Goal: Task Accomplishment & Management: Manage account settings

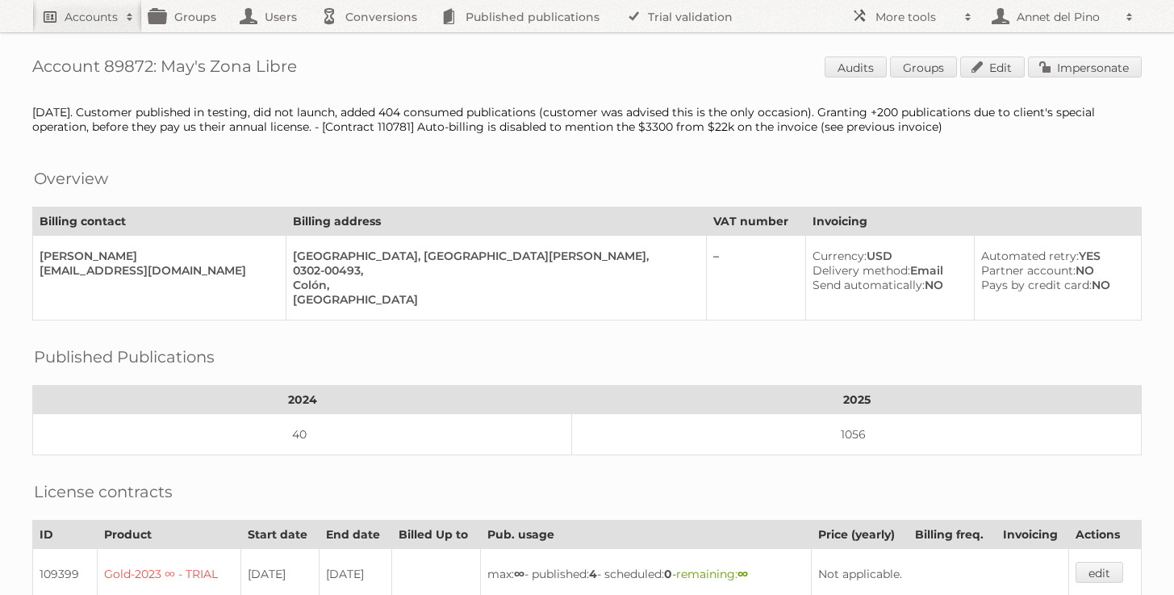
click at [94, 14] on h2 "Accounts" at bounding box center [91, 17] width 53 height 16
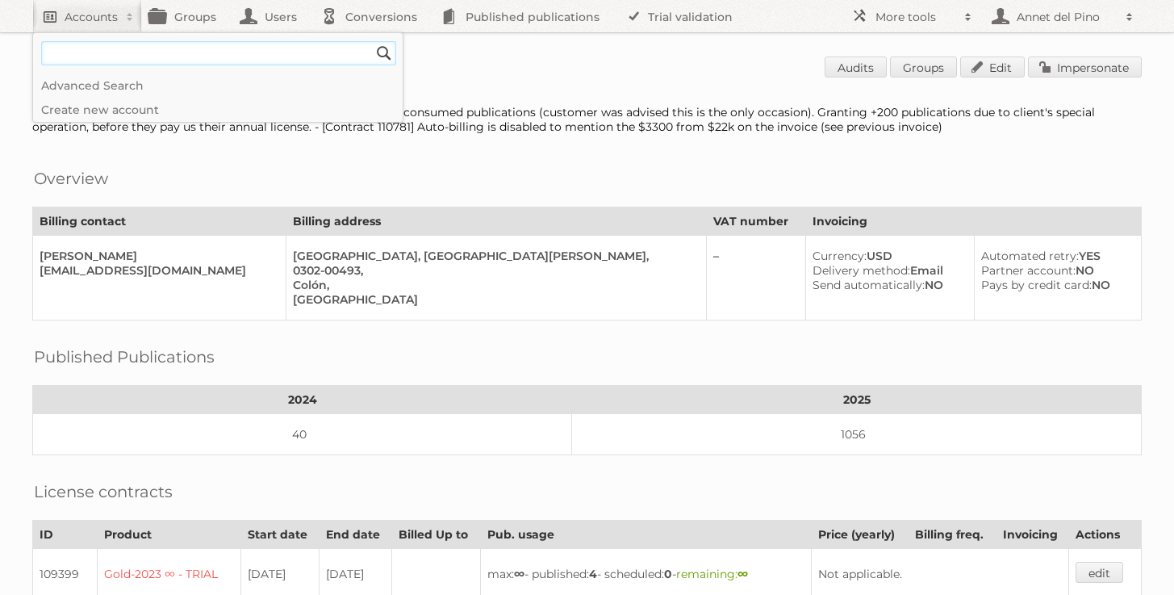
paste input"] "iperez@thetenurefacility.org"
type input"] "iperez@thetenurefacility.org"
click at [372, 41] on input "Search" at bounding box center [384, 53] width 24 height 24
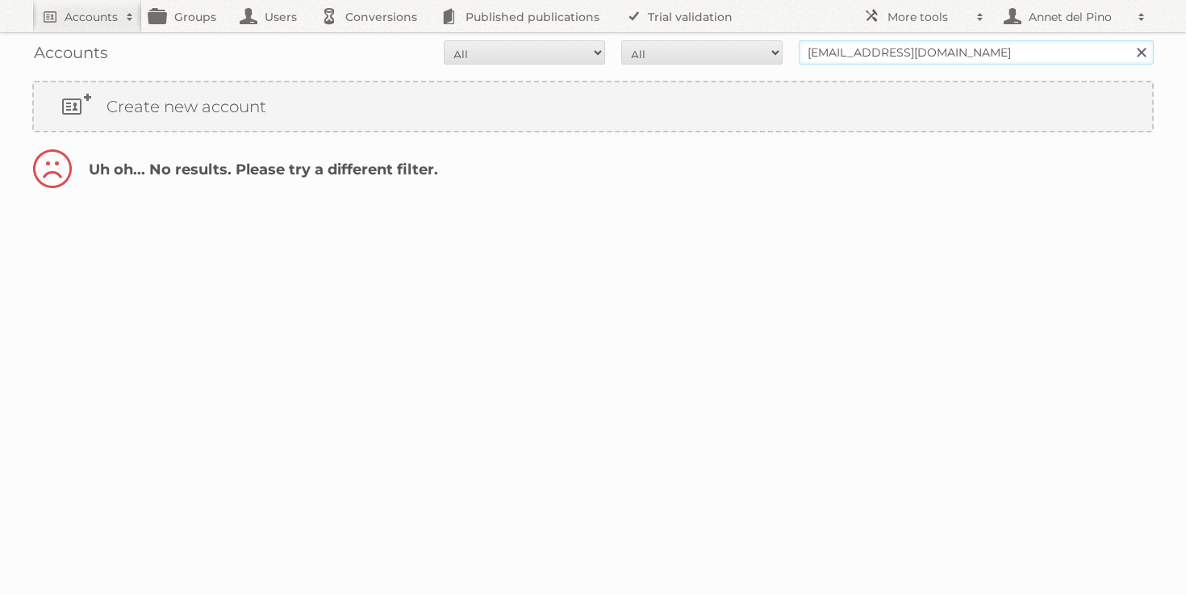
drag, startPoint x: 841, startPoint y: 55, endPoint x: 778, endPoint y: 54, distance: 62.9
click at [778, 54] on form "All Active Expired Pending All Paid Trials Self service iperez@thetenurefacilit…" at bounding box center [593, 52] width 1122 height 24
type input "@thetenurefacility.org"
click at [1129, 40] on input "Search" at bounding box center [1141, 52] width 24 height 24
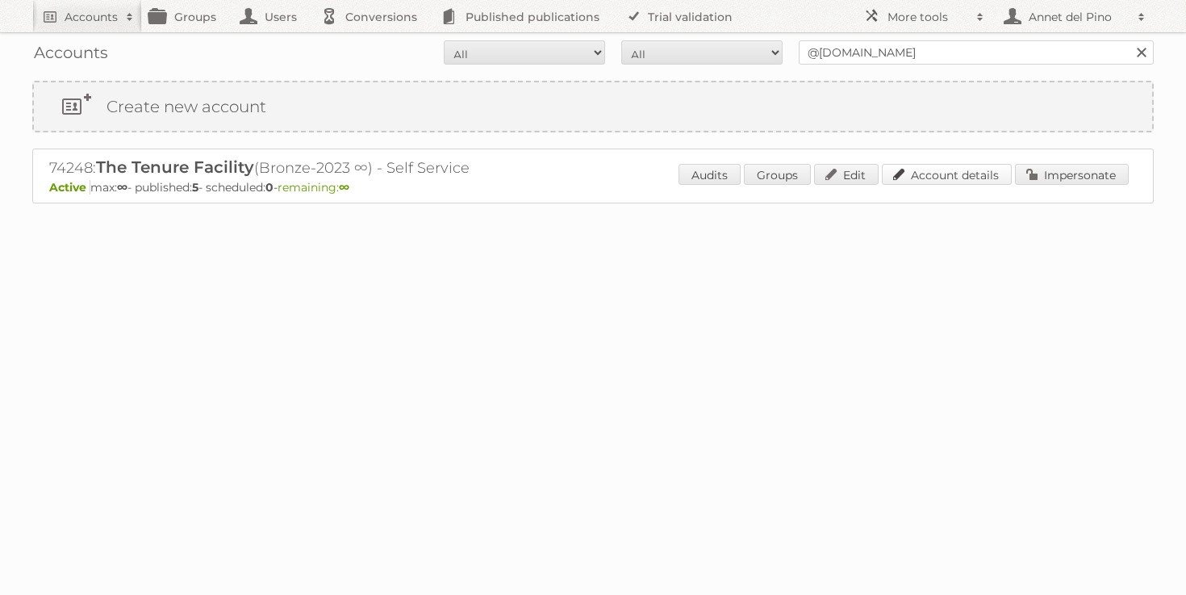
click at [925, 177] on link "Account details" at bounding box center [947, 174] width 130 height 21
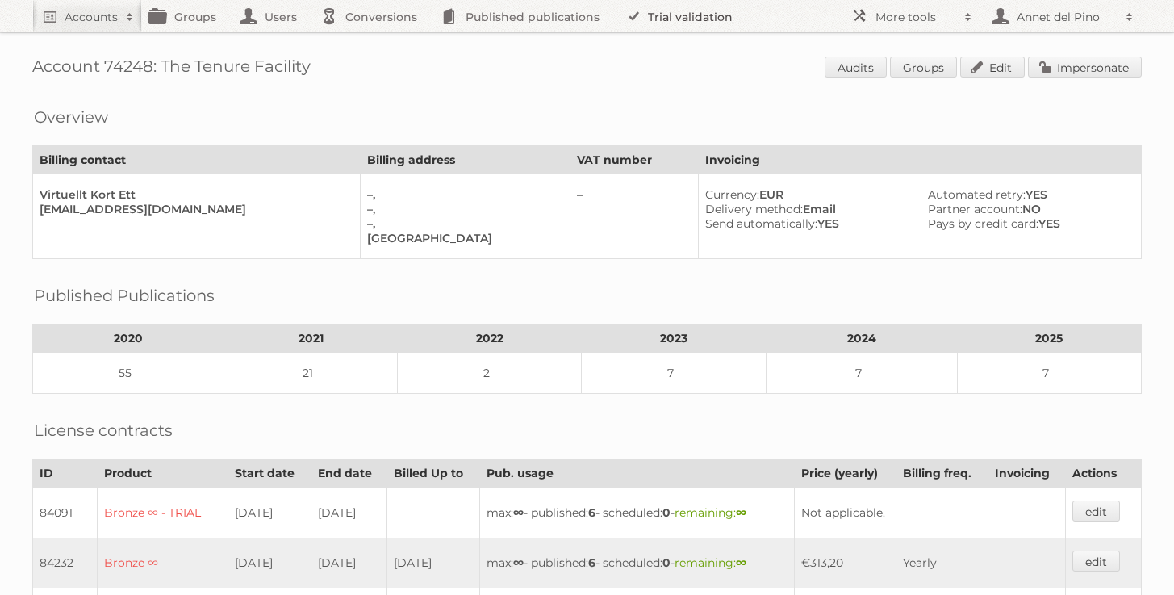
click at [688, 22] on link "Trial validation" at bounding box center [682, 16] width 133 height 32
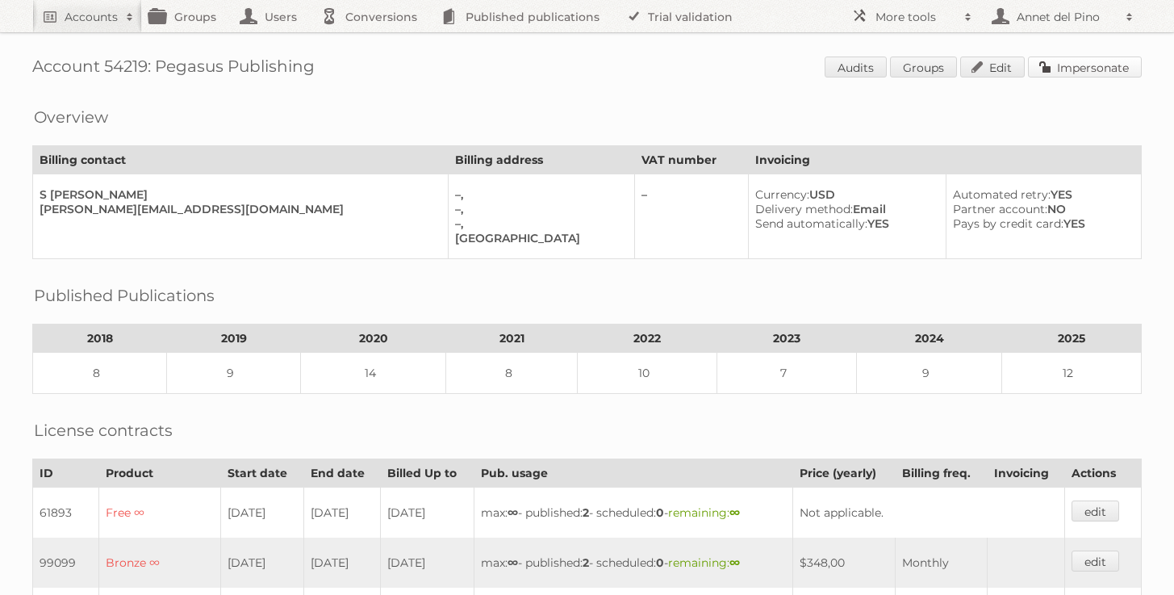
click at [1099, 69] on link "Impersonate" at bounding box center [1085, 66] width 114 height 21
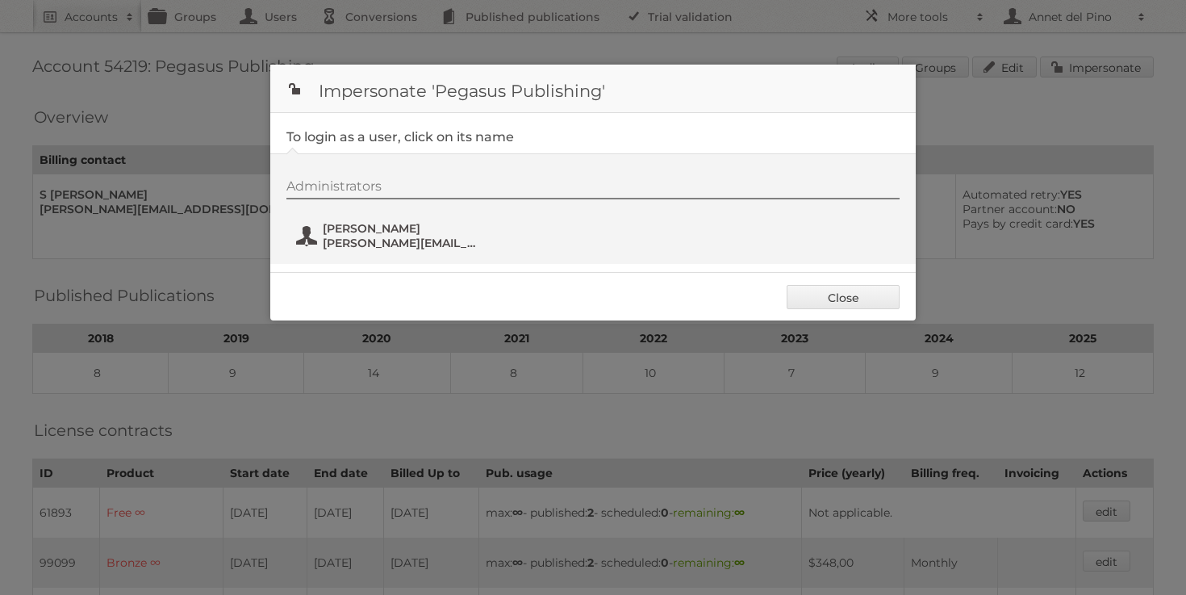
click at [399, 245] on span "shana@pegasuspublishing.co.za" at bounding box center [401, 243] width 157 height 15
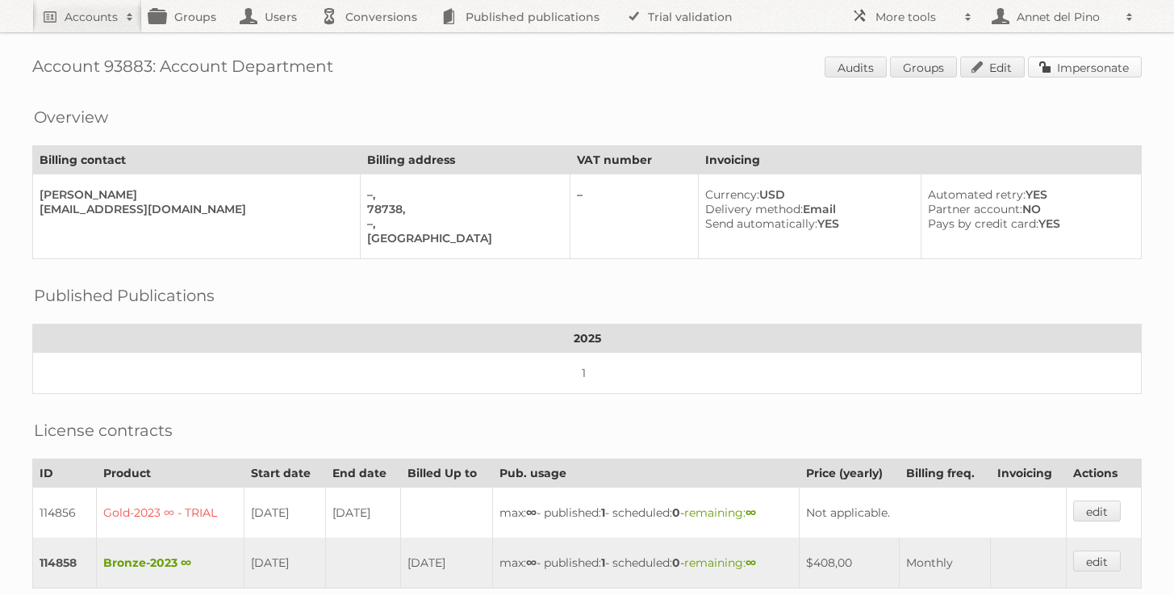
click at [1062, 73] on link "Impersonate" at bounding box center [1085, 66] width 114 height 21
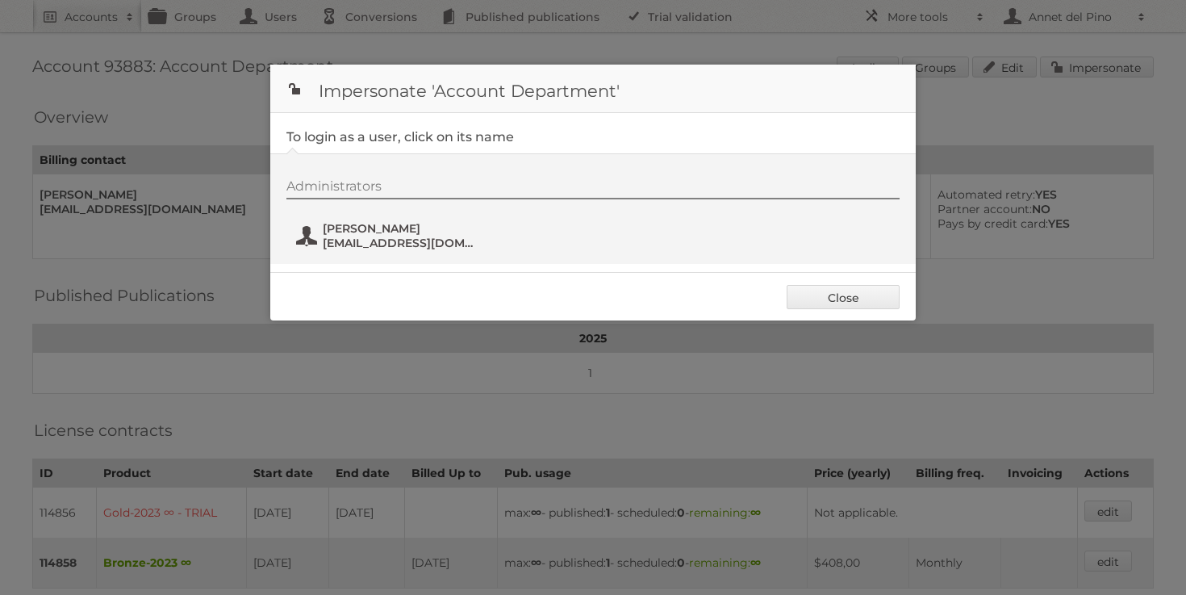
click at [379, 225] on span "[PERSON_NAME]" at bounding box center [401, 228] width 157 height 15
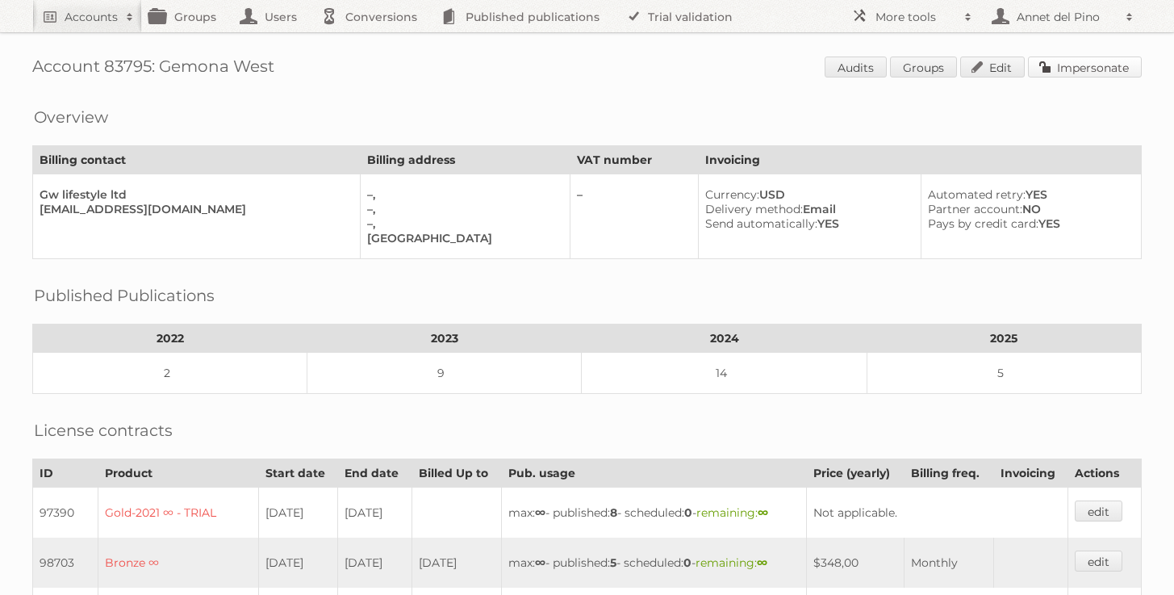
click at [1105, 68] on link "Impersonate" at bounding box center [1085, 66] width 114 height 21
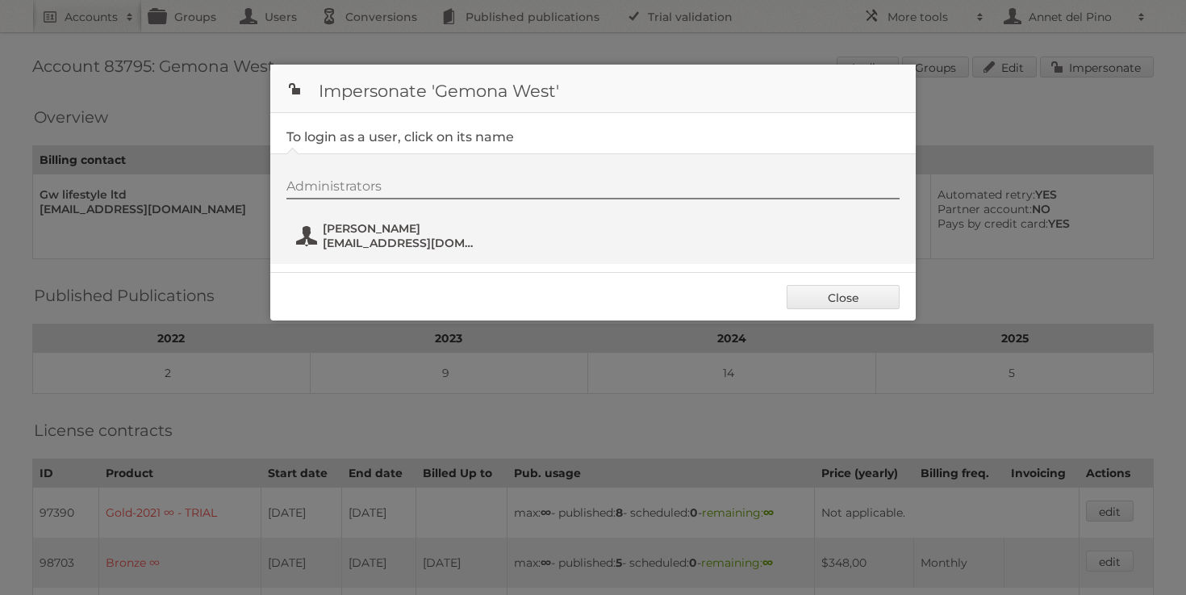
click at [357, 244] on span "[EMAIL_ADDRESS][DOMAIN_NAME]" at bounding box center [401, 243] width 157 height 15
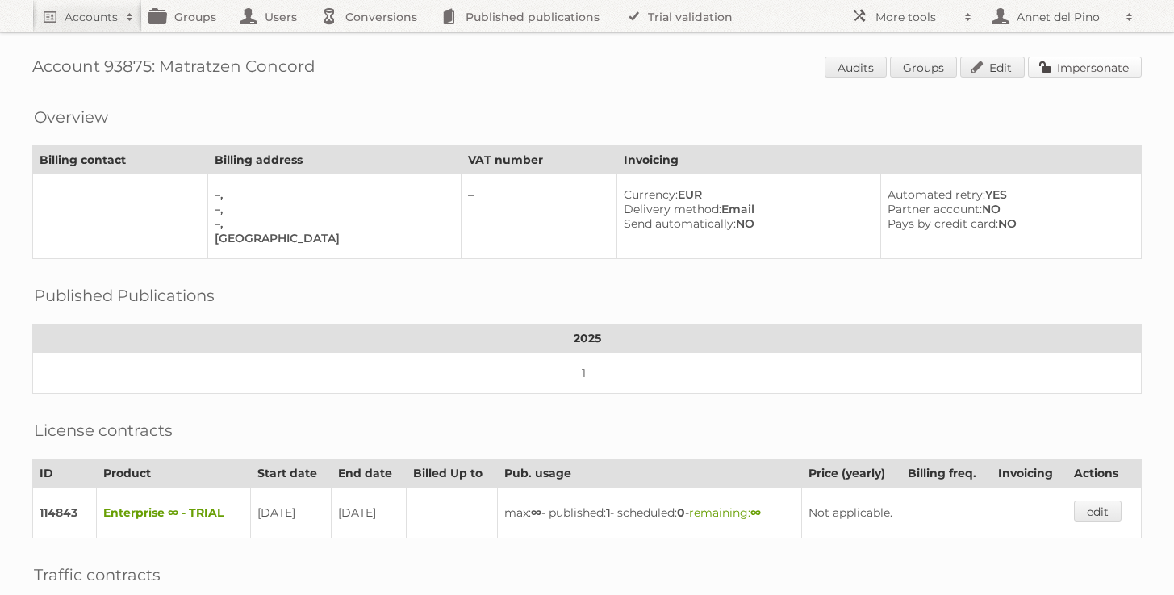
click at [1087, 72] on link "Impersonate" at bounding box center [1085, 66] width 114 height 21
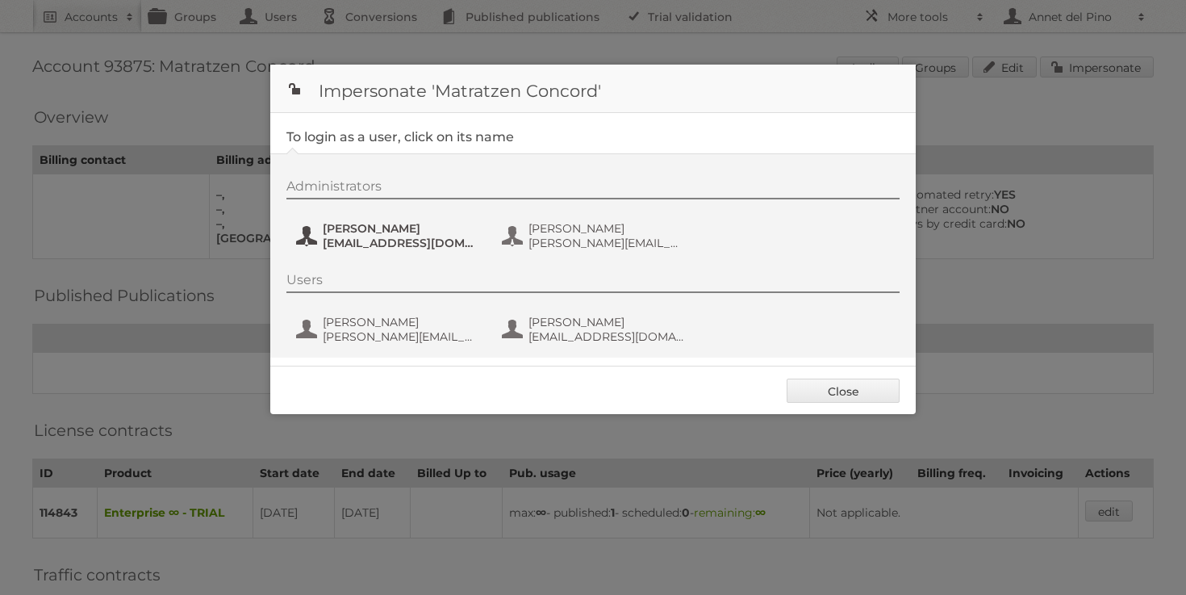
click at [390, 246] on span "[EMAIL_ADDRESS][DOMAIN_NAME]" at bounding box center [401, 243] width 157 height 15
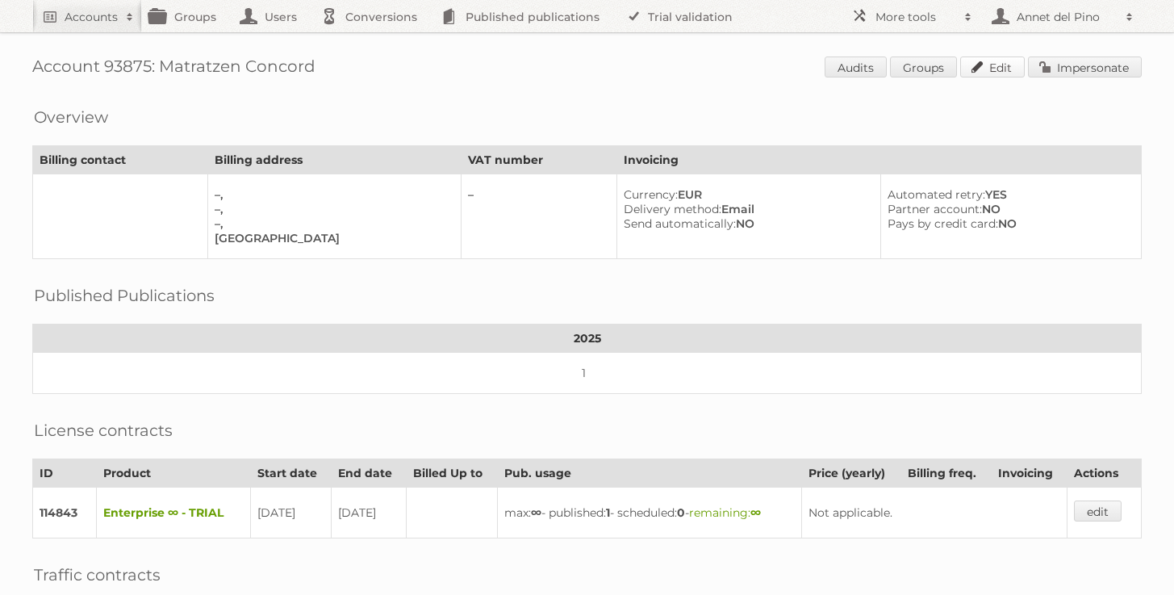
click at [988, 65] on link "Edit" at bounding box center [992, 66] width 65 height 21
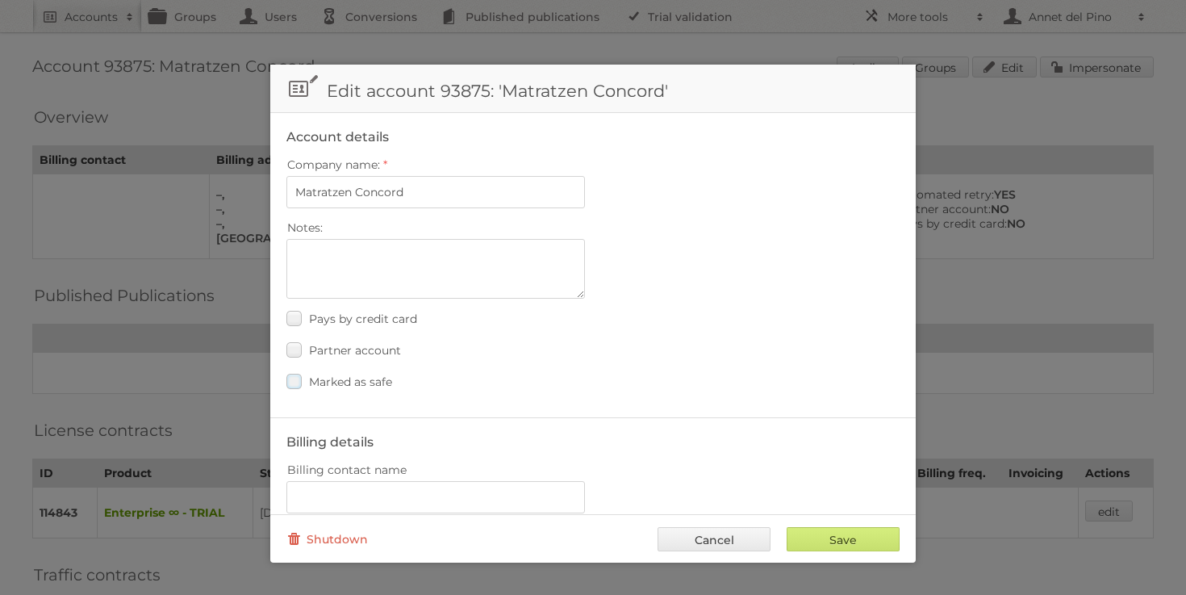
click at [346, 378] on span "Marked as safe" at bounding box center [350, 381] width 83 height 15
click at [0, 0] on input "Marked as safe" at bounding box center [0, 0] width 0 height 0
click at [848, 546] on input "Save" at bounding box center [843, 539] width 113 height 24
type input "..."
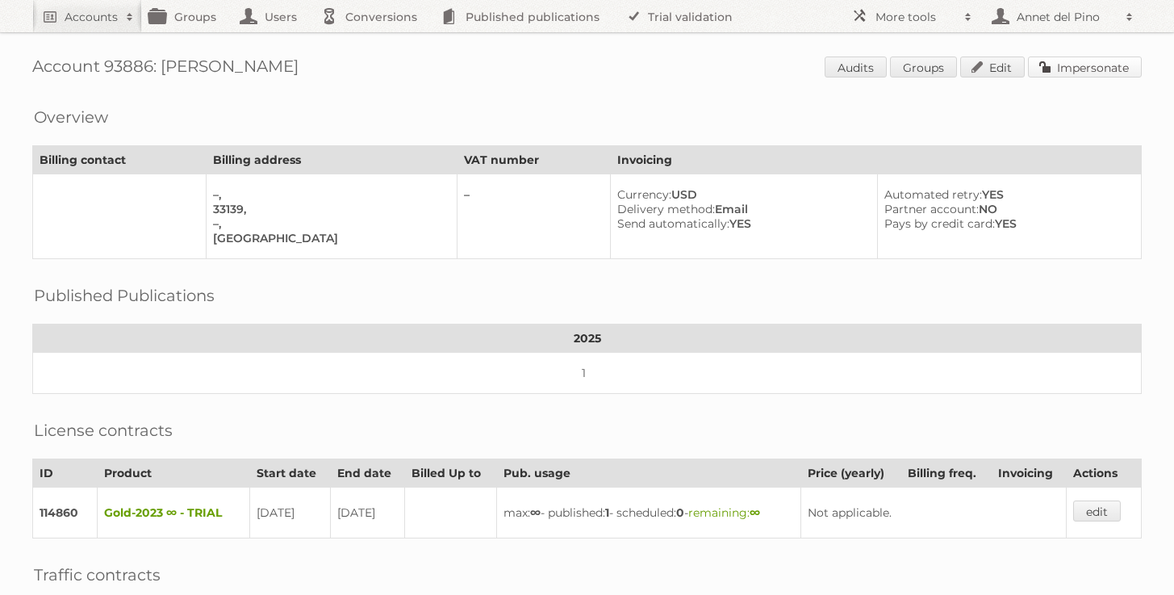
click at [1088, 64] on link "Impersonate" at bounding box center [1085, 66] width 114 height 21
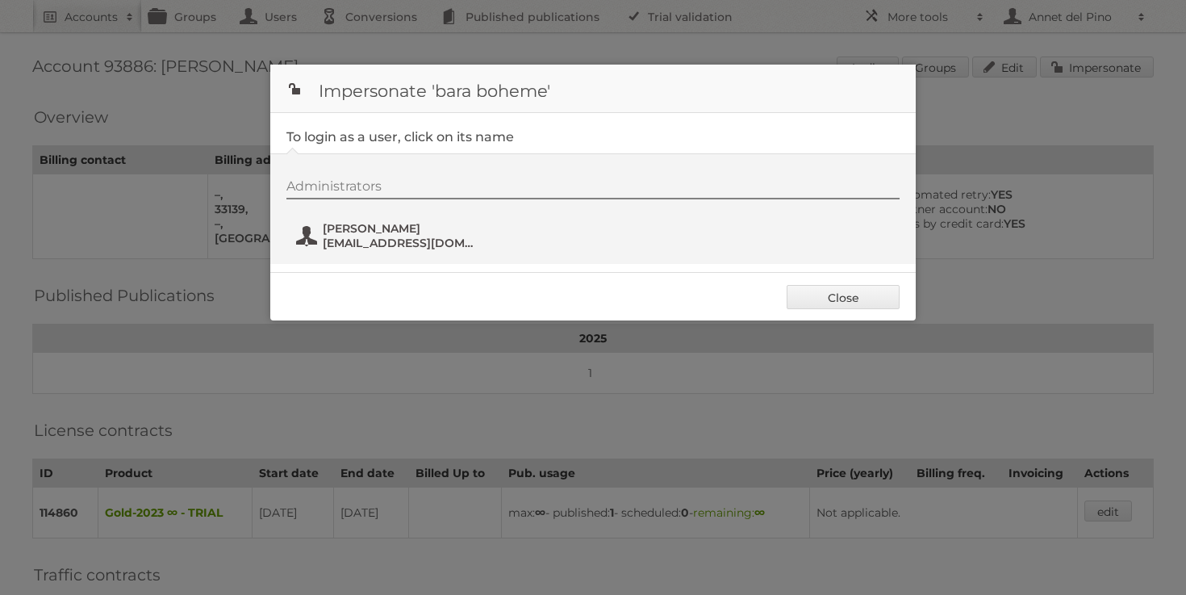
click at [387, 237] on span "kenna@baraboheme.com" at bounding box center [401, 243] width 157 height 15
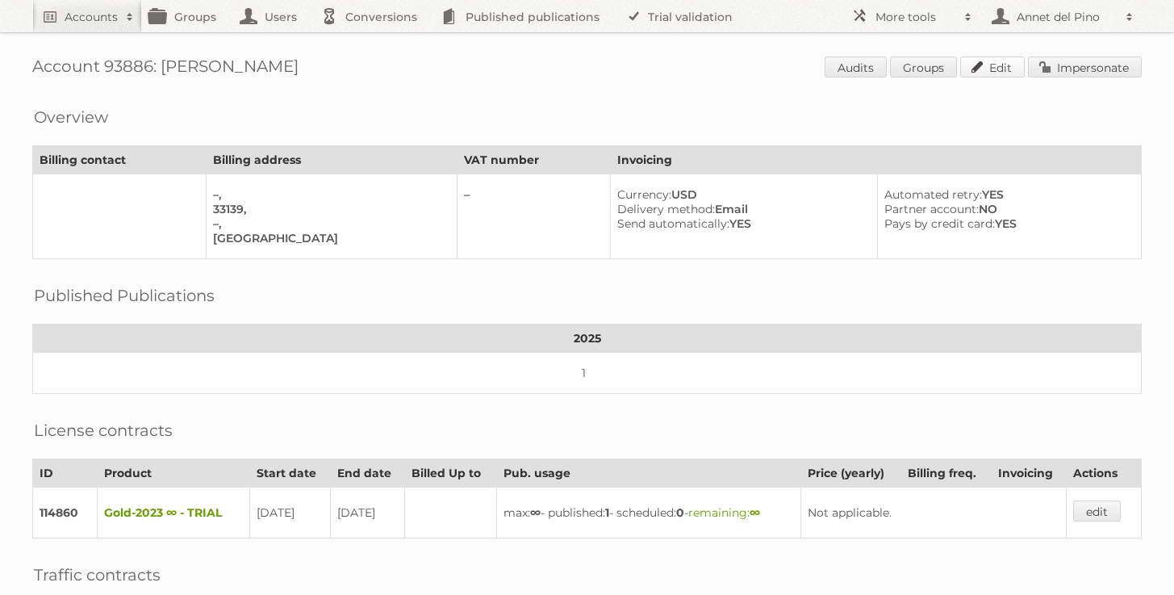
click at [1008, 70] on link "Edit" at bounding box center [992, 66] width 65 height 21
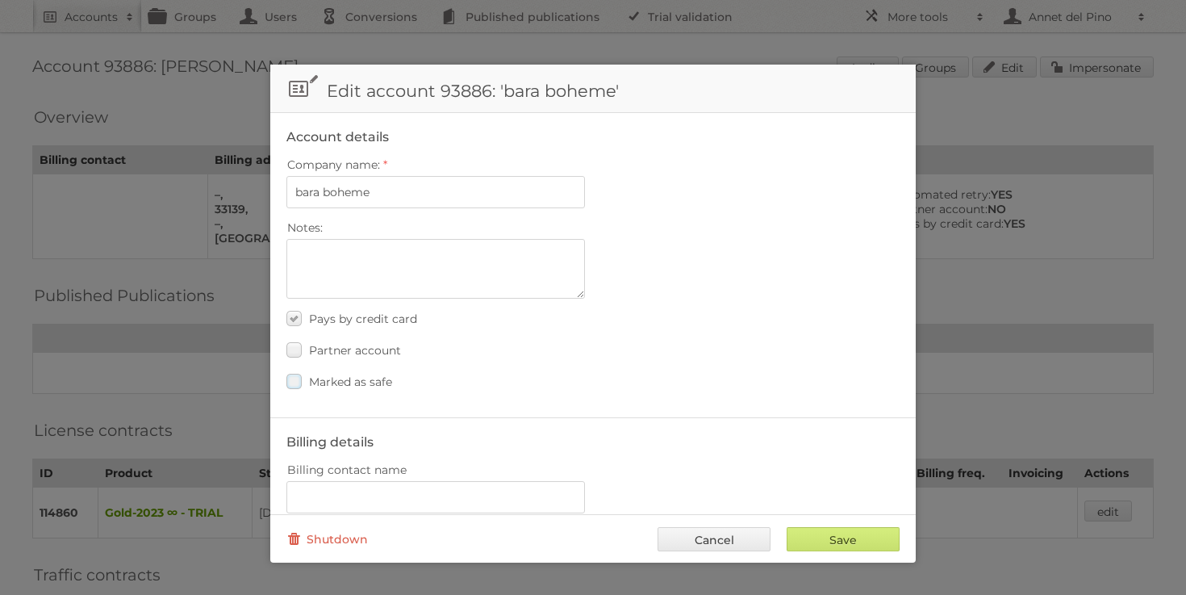
click at [357, 378] on span "Marked as safe" at bounding box center [350, 381] width 83 height 15
click at [0, 0] on input "Marked as safe" at bounding box center [0, 0] width 0 height 0
click at [846, 548] on input "Save" at bounding box center [843, 539] width 113 height 24
type input "..."
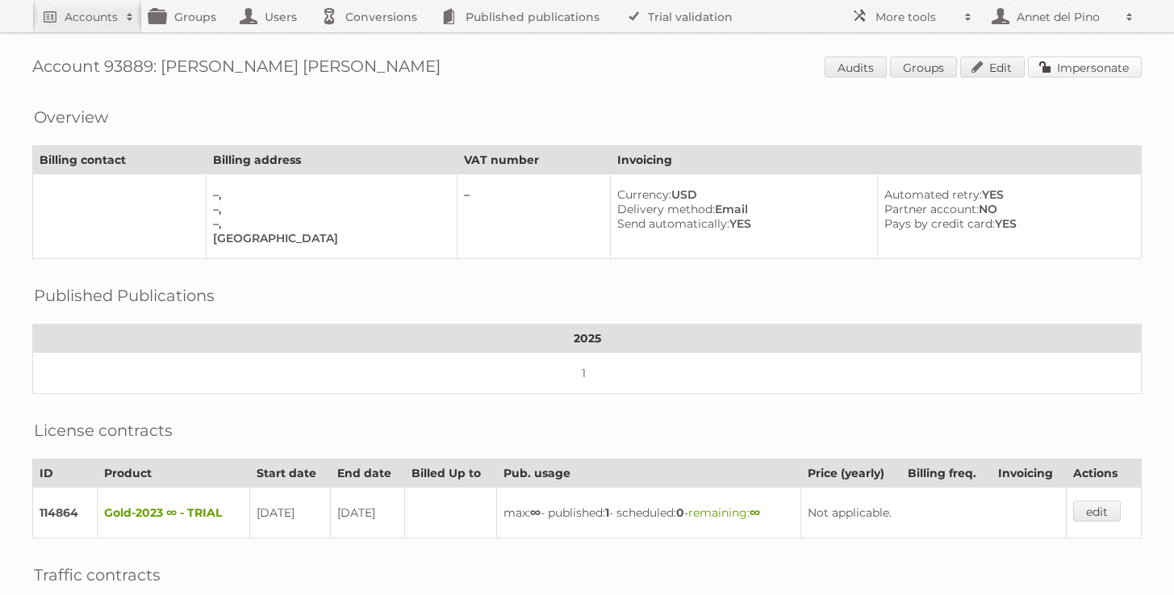
click at [1062, 70] on link "Impersonate" at bounding box center [1085, 66] width 114 height 21
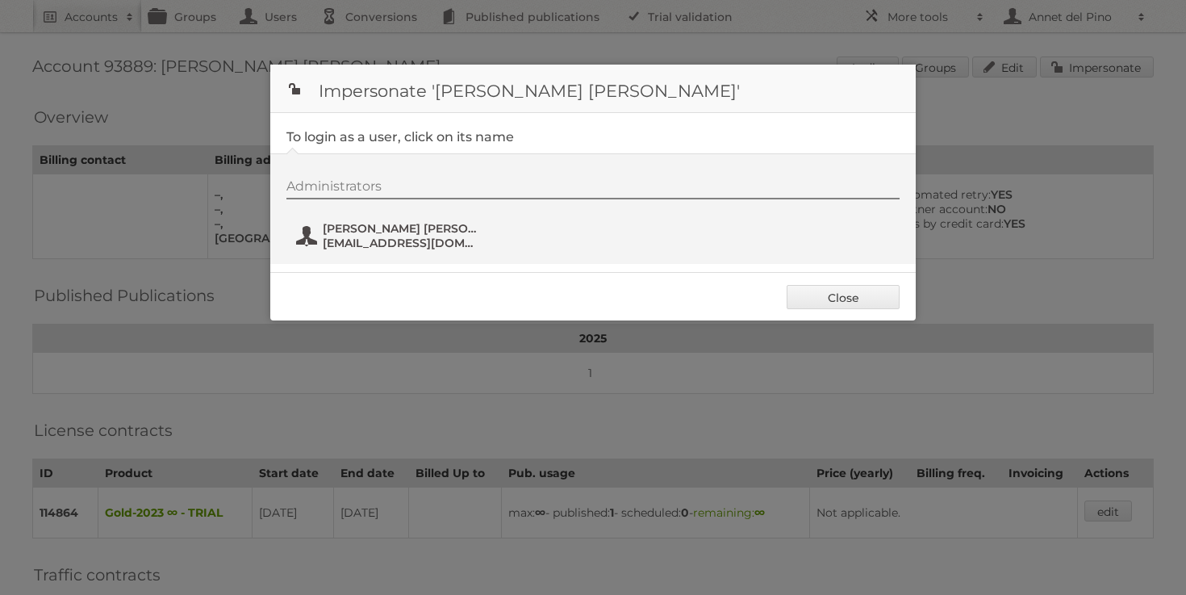
click at [299, 236] on button "MICHELL NATHALIA MEDINA RAMIREZ michellnathaliamedinaramirez@ensmauxcucuta.edu.…" at bounding box center [390, 235] width 190 height 32
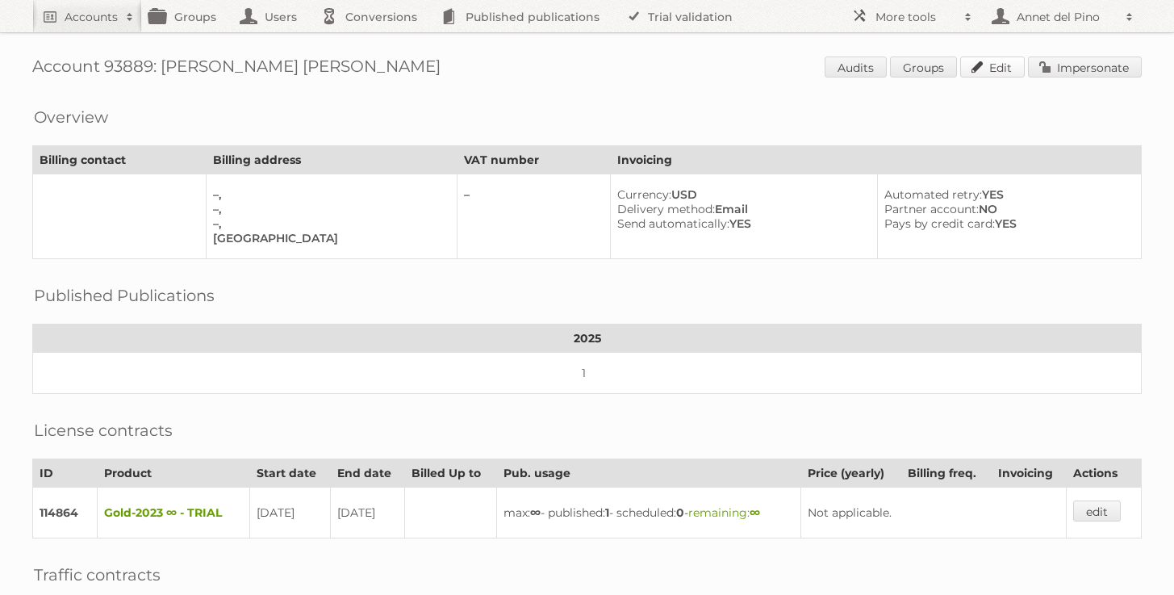
click at [988, 70] on link "Edit" at bounding box center [992, 66] width 65 height 21
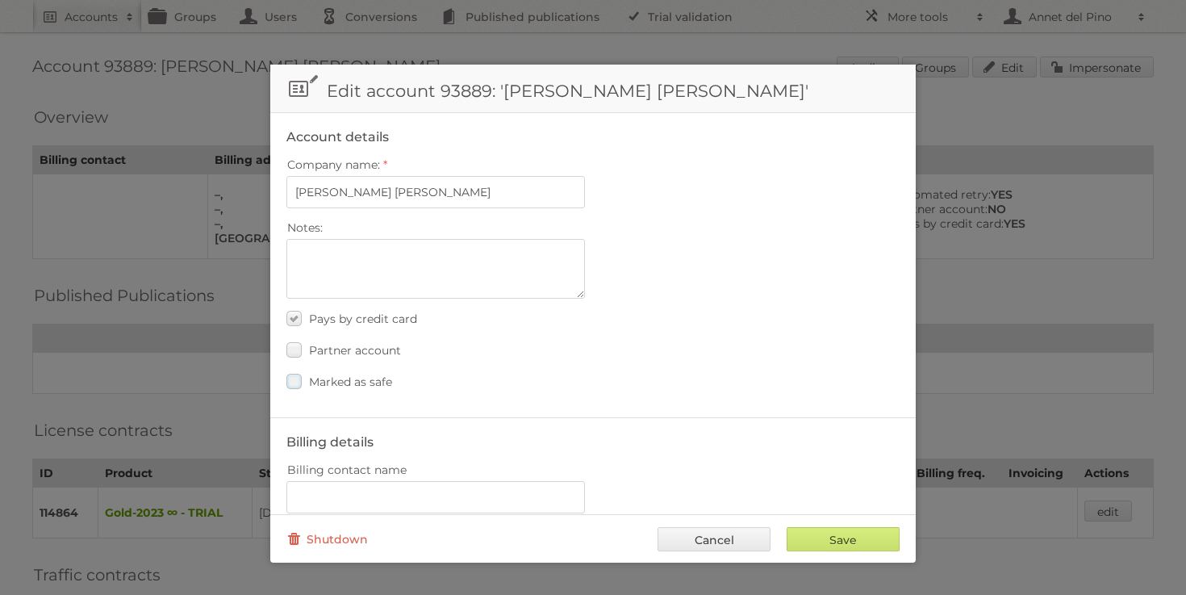
click at [352, 370] on label "Marked as safe" at bounding box center [339, 381] width 106 height 23
click at [0, 0] on input "Marked as safe" at bounding box center [0, 0] width 0 height 0
click at [854, 545] on input "Save" at bounding box center [843, 539] width 113 height 24
type input "..."
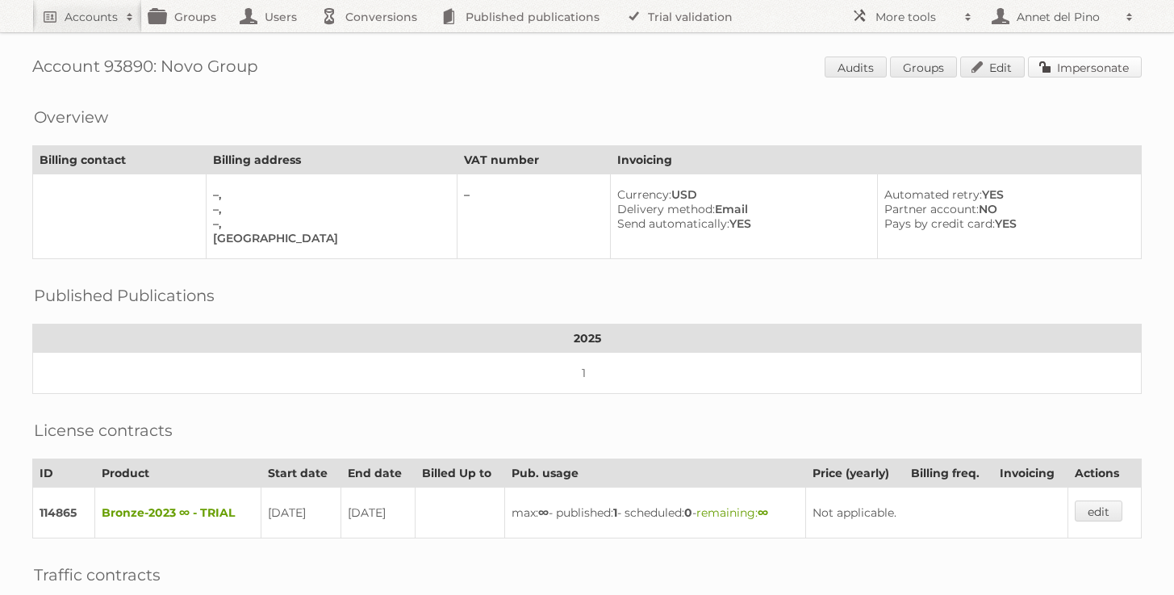
click at [1075, 74] on link "Impersonate" at bounding box center [1085, 66] width 114 height 21
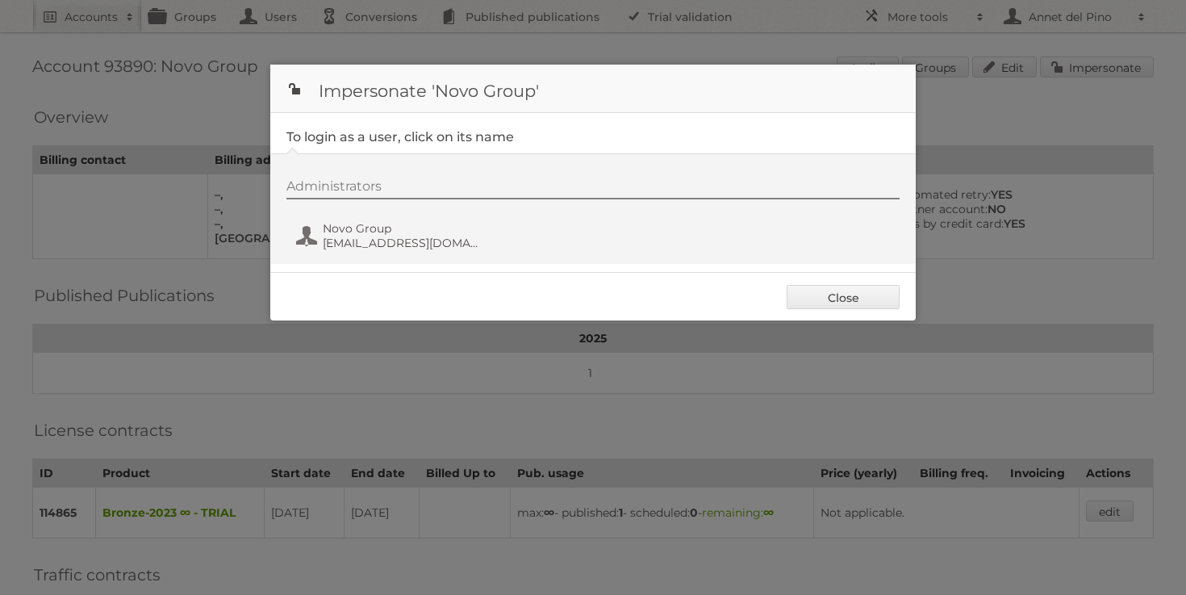
click at [434, 255] on div "Administrators Novo Group [EMAIL_ADDRESS][DOMAIN_NAME]" at bounding box center [600, 216] width 629 height 77
click at [434, 239] on span "[EMAIL_ADDRESS][DOMAIN_NAME]" at bounding box center [401, 243] width 157 height 15
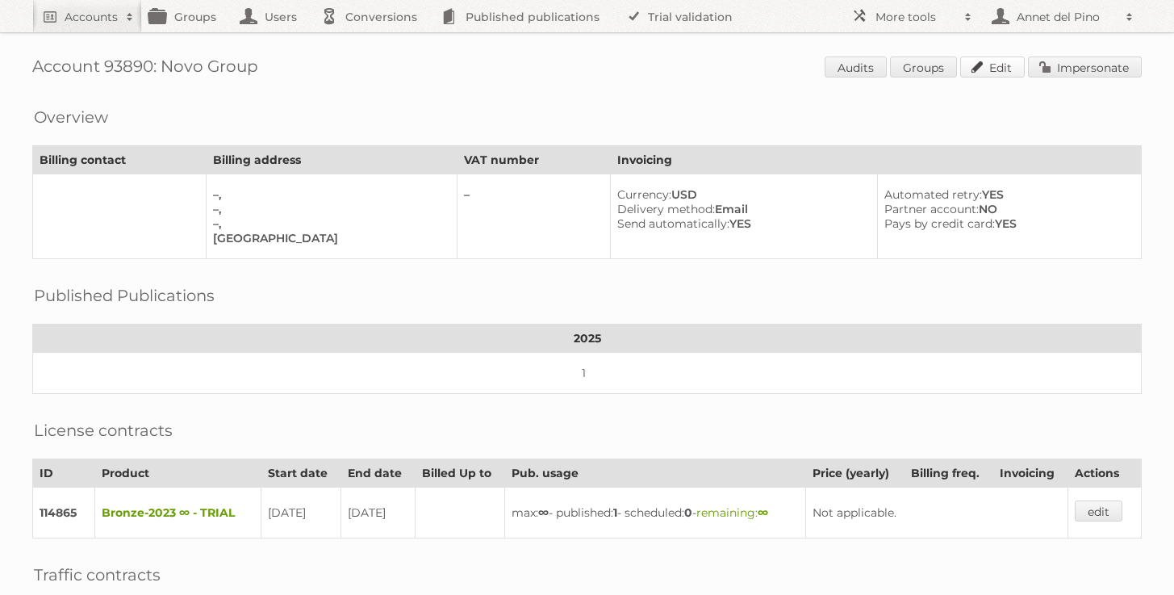
click at [997, 75] on link "Edit" at bounding box center [992, 66] width 65 height 21
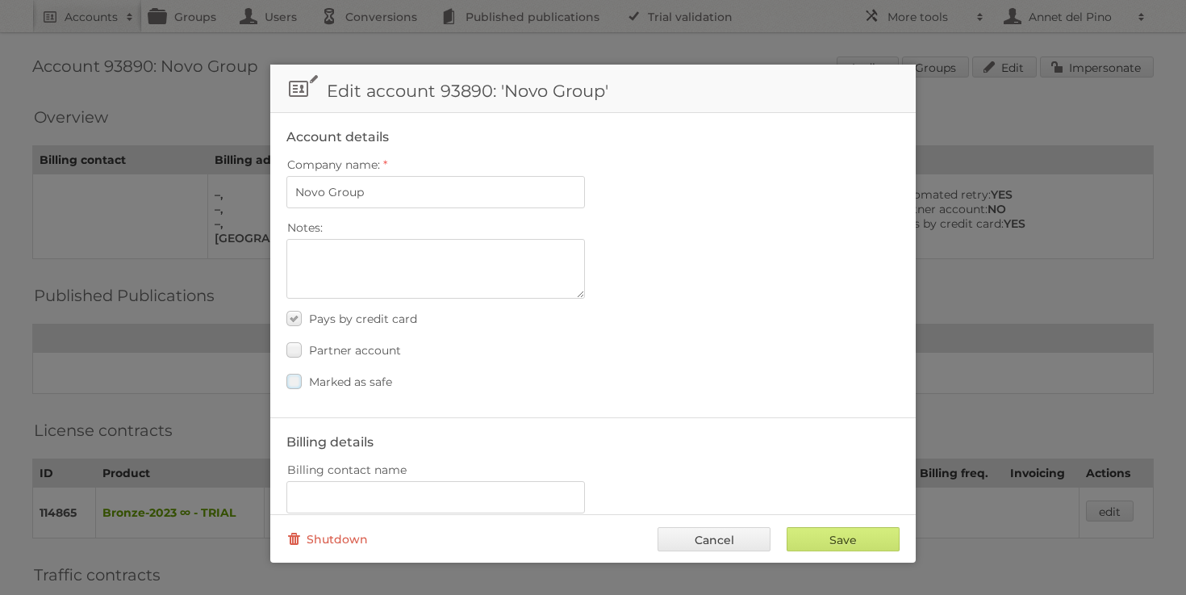
click at [347, 374] on span "Marked as safe" at bounding box center [350, 381] width 83 height 15
click at [0, 0] on input "Marked as safe" at bounding box center [0, 0] width 0 height 0
click at [821, 549] on input "Save" at bounding box center [843, 539] width 113 height 24
type input "..."
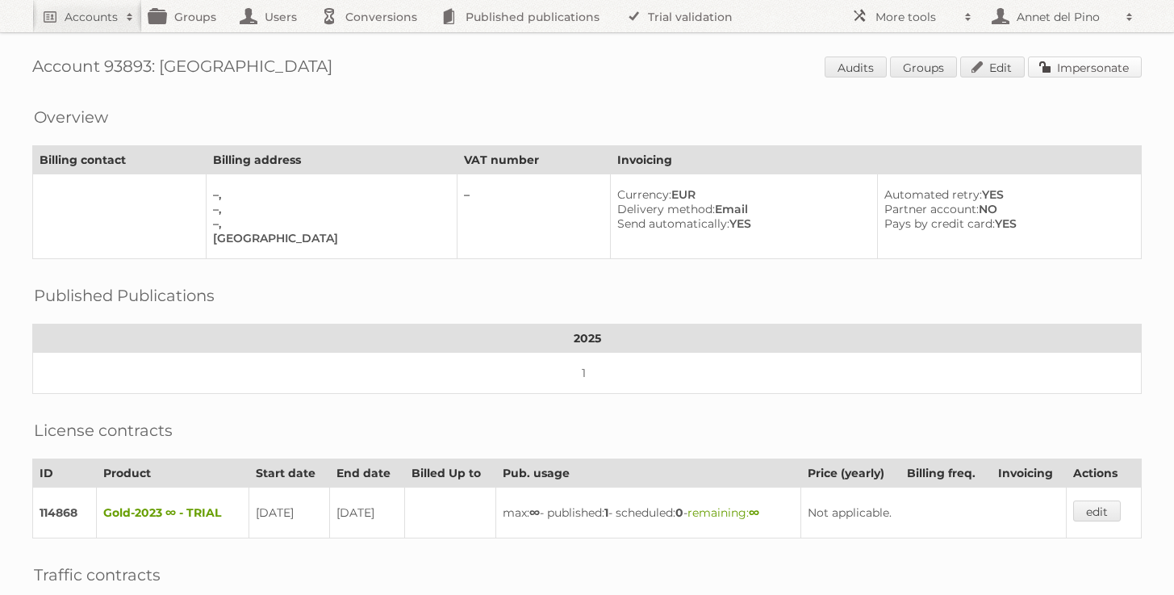
click at [1068, 67] on link "Impersonate" at bounding box center [1085, 66] width 114 height 21
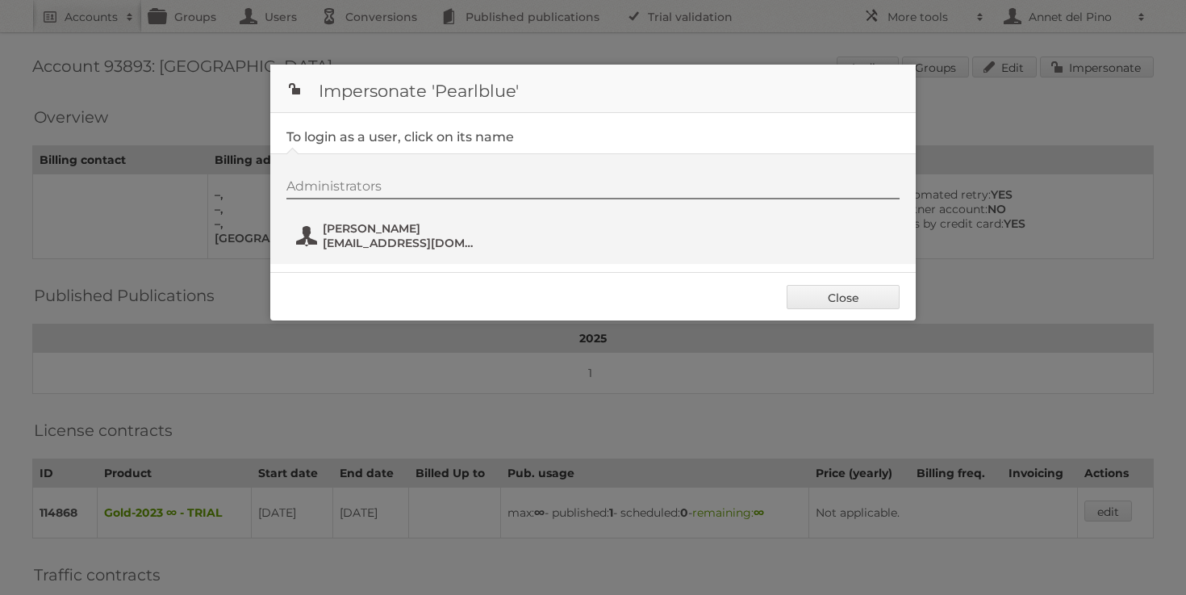
click at [381, 228] on span "Rita Sá" at bounding box center [401, 228] width 157 height 15
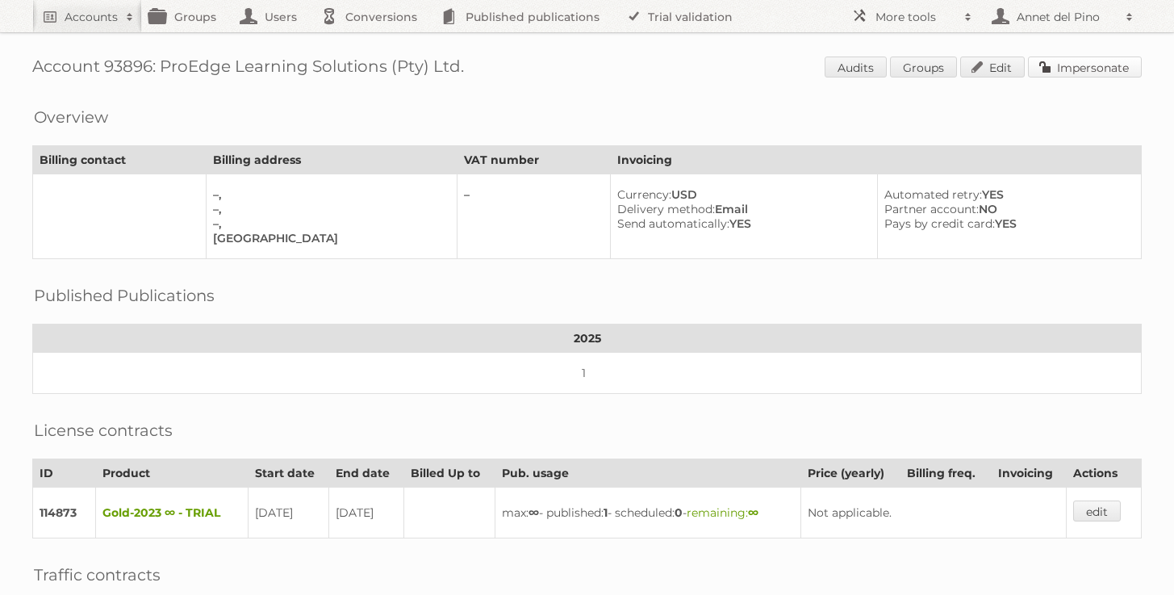
click at [1071, 61] on link "Impersonate" at bounding box center [1085, 66] width 114 height 21
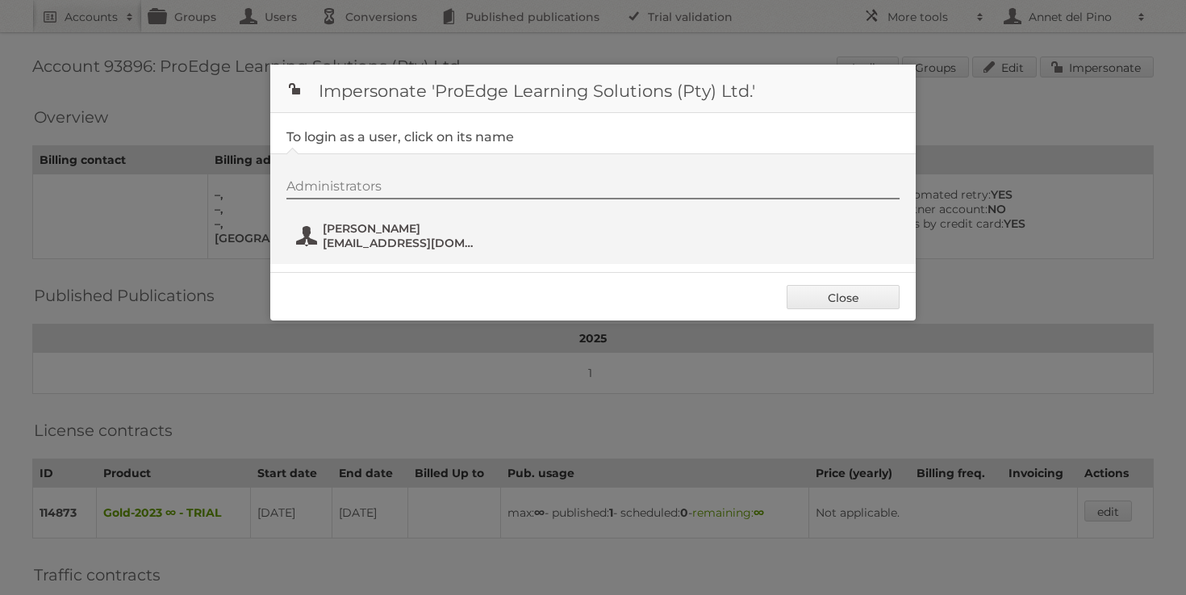
click at [401, 228] on span "[PERSON_NAME]" at bounding box center [401, 228] width 157 height 15
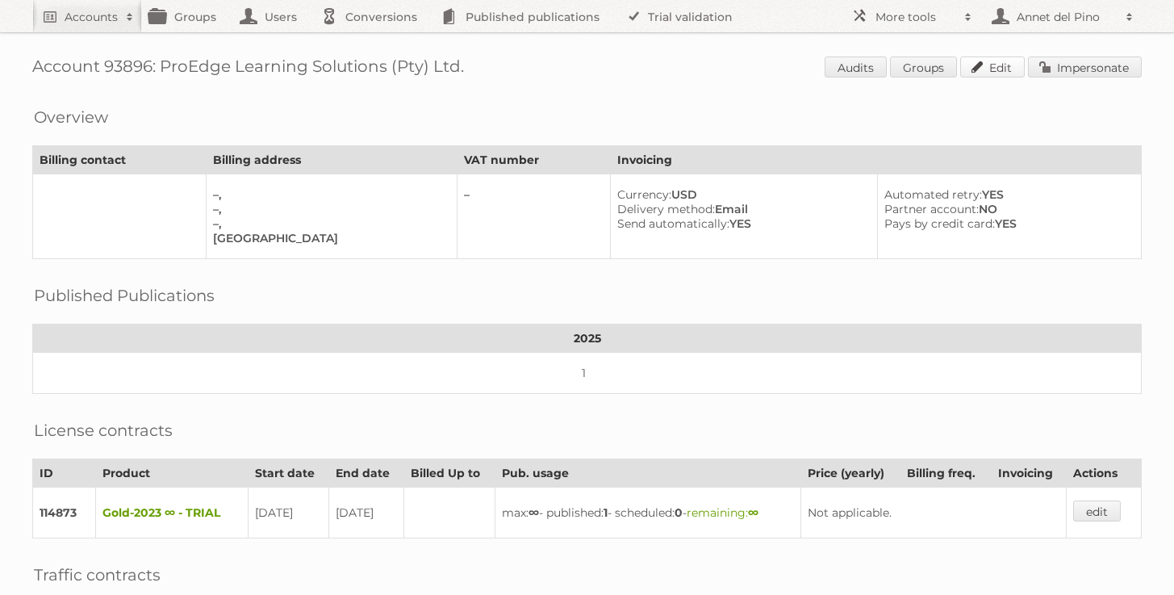
click at [1014, 60] on link "Edit" at bounding box center [992, 66] width 65 height 21
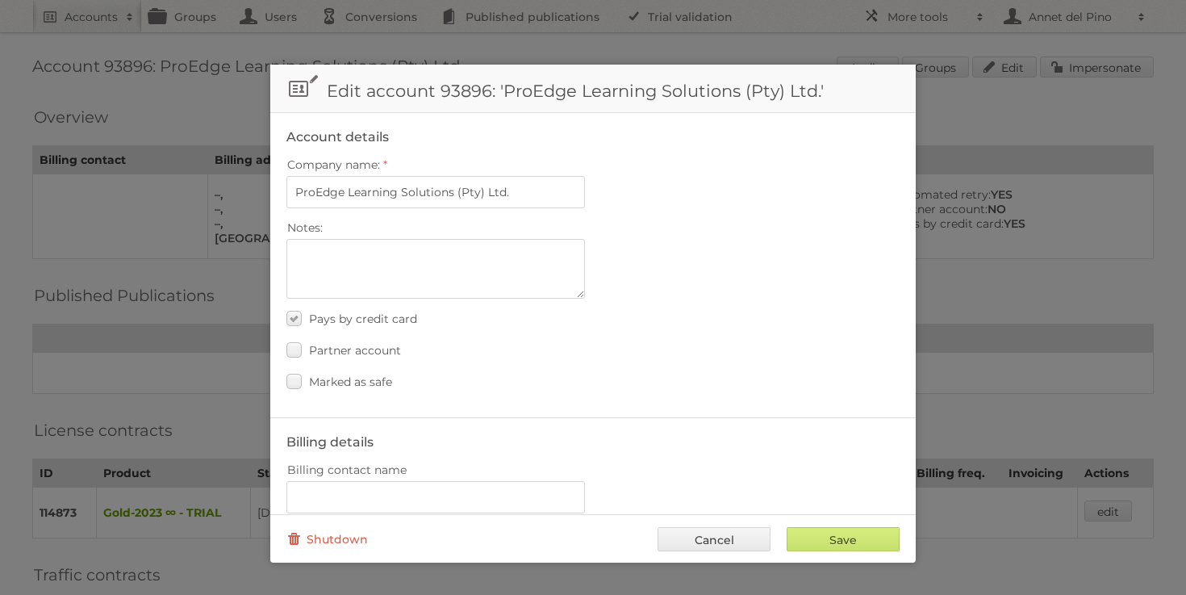
click at [393, 370] on div "Marked as safe" at bounding box center [592, 381] width 613 height 23
click at [374, 379] on span "Marked as safe" at bounding box center [350, 381] width 83 height 15
click at [0, 0] on input "Marked as safe" at bounding box center [0, 0] width 0 height 0
click at [823, 539] on input "Save" at bounding box center [843, 539] width 113 height 24
type input "..."
